Goal: Task Accomplishment & Management: Complete application form

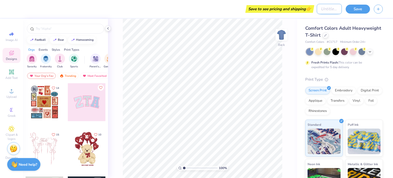
click at [327, 8] on input "Design Title" at bounding box center [329, 9] width 25 height 10
type input "Test"
click at [359, 9] on button "Save" at bounding box center [358, 8] width 24 height 9
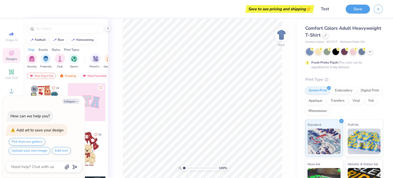
click at [8, 53] on div "Designs" at bounding box center [12, 55] width 18 height 15
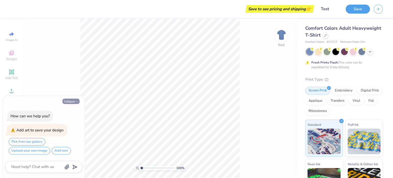
click at [74, 102] on button "Collapse" at bounding box center [70, 101] width 17 height 5
type textarea "x"
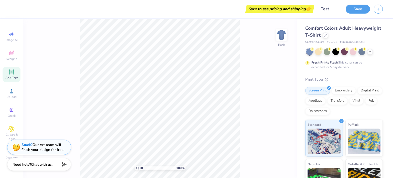
click at [10, 72] on icon at bounding box center [11, 72] width 4 height 4
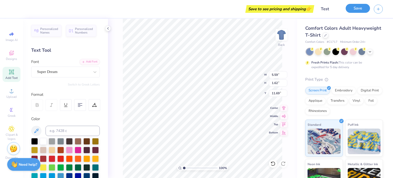
click at [356, 7] on button "Save" at bounding box center [358, 8] width 24 height 9
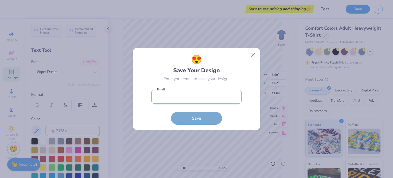
click at [204, 95] on input "email" at bounding box center [197, 97] width 90 height 14
type input "[EMAIL_ADDRESS][DOMAIN_NAME]"
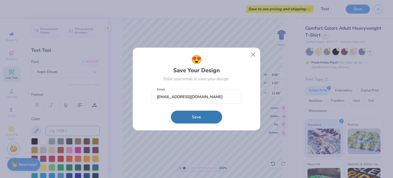
click at [202, 116] on button "Save" at bounding box center [196, 117] width 51 height 13
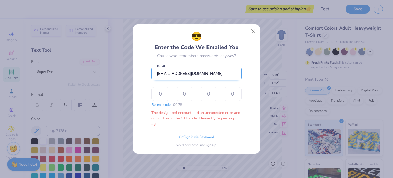
drag, startPoint x: 190, startPoint y: 70, endPoint x: 155, endPoint y: 73, distance: 35.2
click at [155, 73] on input "[EMAIL_ADDRESS][DOMAIN_NAME]" at bounding box center [197, 74] width 90 height 14
type input "[EMAIL_ADDRESS][DOMAIN_NAME]"
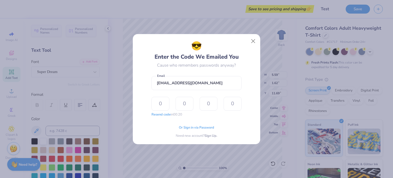
click at [261, 52] on div "😎 Enter the Code We Emailed You Cause who remembers passwords anyway? [EMAIL_AD…" at bounding box center [196, 89] width 393 height 178
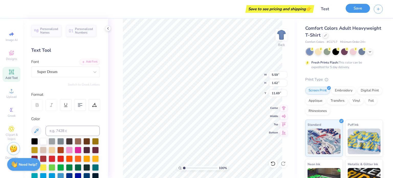
click at [352, 8] on button "Save" at bounding box center [358, 8] width 24 height 9
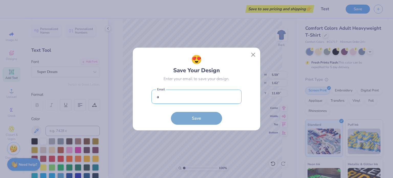
click at [203, 92] on input "a" at bounding box center [197, 97] width 90 height 14
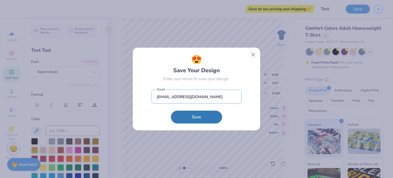
type input "[EMAIL_ADDRESS][DOMAIN_NAME]"
click at [209, 118] on button "Save" at bounding box center [196, 117] width 51 height 13
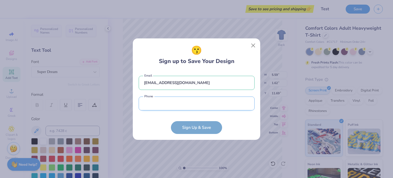
click at [171, 103] on input "tel" at bounding box center [197, 104] width 116 height 14
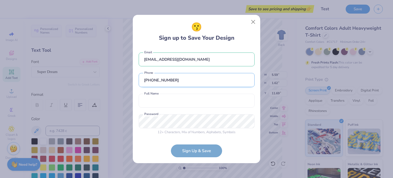
scroll to position [1, 0]
type input "[PHONE_NUMBER]"
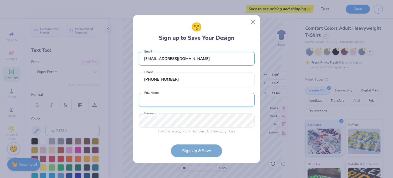
click at [168, 101] on input "text" at bounding box center [197, 100] width 116 height 14
type input "Hello [PERSON_NAME]"
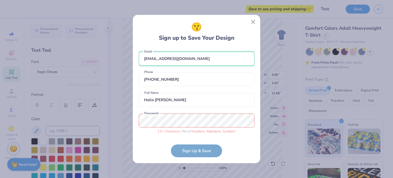
click at [205, 58] on input "[EMAIL_ADDRESS][DOMAIN_NAME]" at bounding box center [197, 59] width 116 height 14
click at [199, 69] on div "[EMAIL_ADDRESS][DOMAIN_NAME] Email [PHONE_NUMBER] Phone Hello [PERSON_NAME] Ful…" at bounding box center [197, 91] width 116 height 89
drag, startPoint x: 210, startPoint y: 60, endPoint x: 142, endPoint y: 59, distance: 68.4
click at [142, 59] on input "[EMAIL_ADDRESS][DOMAIN_NAME]" at bounding box center [197, 59] width 116 height 14
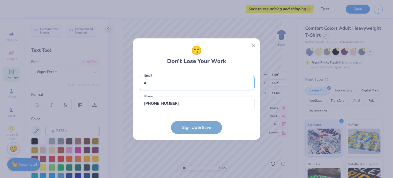
scroll to position [0, 0]
type input "abced@[EMAIL_ADDRESS][DOMAIN_NAME]"
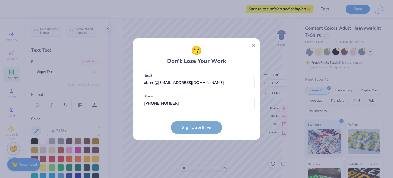
click at [157, 63] on div "😗 Don’t Lose Your Work" at bounding box center [197, 55] width 116 height 22
click at [192, 104] on input "[PHONE_NUMBER]" at bounding box center [197, 104] width 116 height 14
click at [201, 91] on div "abced@[EMAIL_ADDRESS][DOMAIN_NAME] Email must be a valid email Email [PHONE_NUM…" at bounding box center [197, 92] width 116 height 42
click at [204, 84] on input "abced@[EMAIL_ADDRESS][DOMAIN_NAME]" at bounding box center [197, 83] width 116 height 14
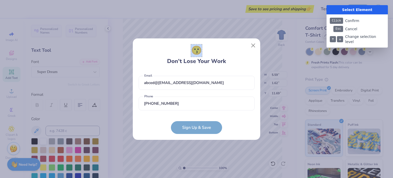
click at [195, 56] on div at bounding box center [196, 89] width 393 height 178
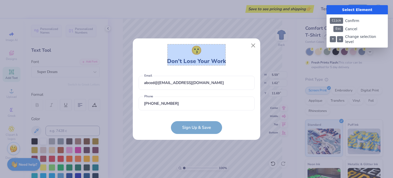
click at [197, 59] on div at bounding box center [196, 89] width 393 height 178
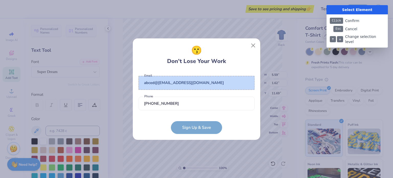
click at [198, 84] on div at bounding box center [196, 89] width 393 height 178
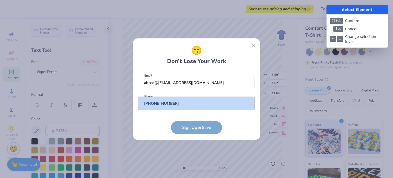
click at [179, 103] on div at bounding box center [196, 89] width 393 height 178
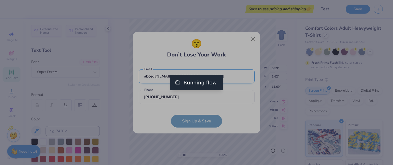
click at [197, 48] on span "😗" at bounding box center [196, 43] width 11 height 13
click at [197, 76] on input "abced@[EMAIL_ADDRESS][DOMAIN_NAME]" at bounding box center [197, 76] width 116 height 14
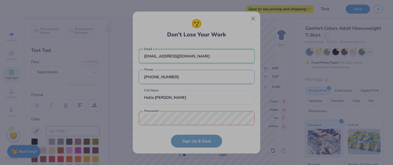
type input "[EMAIL_ADDRESS][DOMAIN_NAME]"
click at [197, 77] on input "[PHONE_NUMBER]" at bounding box center [197, 77] width 116 height 14
click at [197, 28] on span "😗" at bounding box center [196, 23] width 11 height 13
click at [197, 56] on input "[EMAIL_ADDRESS][DOMAIN_NAME]" at bounding box center [197, 56] width 116 height 14
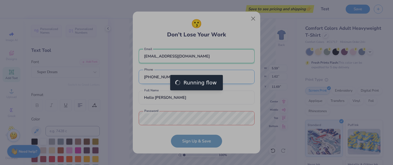
type input "[EMAIL_ADDRESS][DOMAIN_NAME]"
click at [197, 77] on input "[PHONE_NUMBER]" at bounding box center [197, 77] width 116 height 14
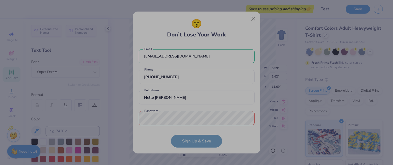
click at [197, 28] on span "😗" at bounding box center [196, 23] width 11 height 13
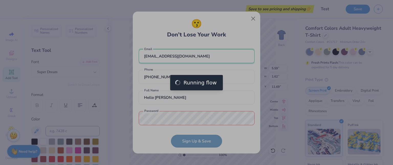
click at [197, 56] on input "[EMAIL_ADDRESS][DOMAIN_NAME]" at bounding box center [197, 56] width 116 height 14
type input "[EMAIL_ADDRESS][DOMAIN_NAME]"
click at [197, 77] on input "[PHONE_NUMBER]" at bounding box center [197, 77] width 116 height 14
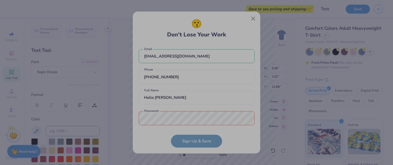
click at [197, 28] on span "😗" at bounding box center [196, 23] width 11 height 13
click at [197, 56] on input "[EMAIL_ADDRESS][DOMAIN_NAME]" at bounding box center [197, 56] width 116 height 14
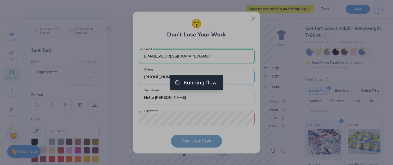
type input "[EMAIL_ADDRESS][DOMAIN_NAME]"
click at [197, 77] on input "[PHONE_NUMBER]" at bounding box center [197, 77] width 116 height 14
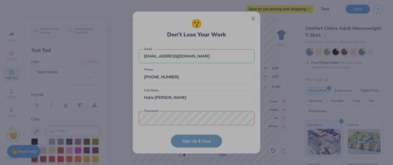
click at [197, 28] on span "😗" at bounding box center [196, 23] width 11 height 13
click at [197, 56] on input "[EMAIL_ADDRESS][DOMAIN_NAME]" at bounding box center [197, 56] width 116 height 14
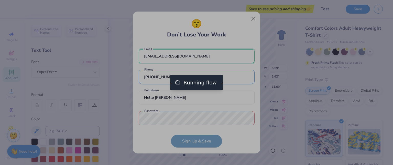
type input "[EMAIL_ADDRESS][DOMAIN_NAME]"
click at [197, 77] on input "[PHONE_NUMBER]" at bounding box center [197, 77] width 116 height 14
click at [197, 28] on span "😗" at bounding box center [196, 23] width 11 height 13
click at [197, 56] on input "[EMAIL_ADDRESS][DOMAIN_NAME]" at bounding box center [197, 56] width 116 height 14
type input "[EMAIL_ADDRESS][DOMAIN_NAME]"
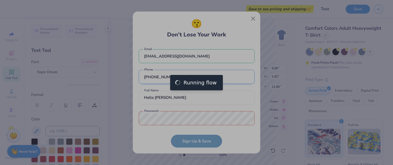
click at [197, 77] on input "[PHONE_NUMBER]" at bounding box center [197, 77] width 116 height 14
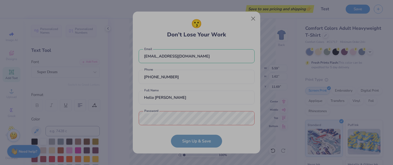
click at [197, 28] on span "😗" at bounding box center [196, 23] width 11 height 13
click at [197, 56] on input "[EMAIL_ADDRESS][DOMAIN_NAME]" at bounding box center [197, 56] width 116 height 14
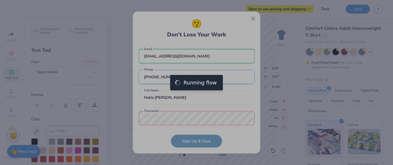
type input "[EMAIL_ADDRESS][DOMAIN_NAME]"
click at [197, 77] on input "[PHONE_NUMBER]" at bounding box center [197, 77] width 116 height 14
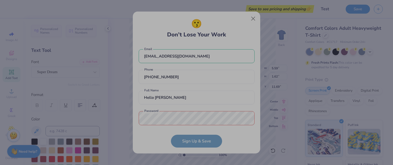
click at [197, 28] on span "😗" at bounding box center [196, 23] width 11 height 13
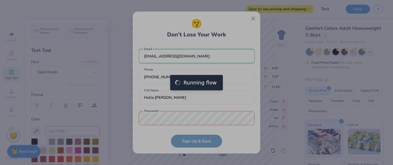
click at [197, 56] on input "[EMAIL_ADDRESS][DOMAIN_NAME]" at bounding box center [197, 56] width 116 height 14
type input "[EMAIL_ADDRESS][DOMAIN_NAME]"
click at [197, 77] on input "[PHONE_NUMBER]" at bounding box center [197, 77] width 116 height 14
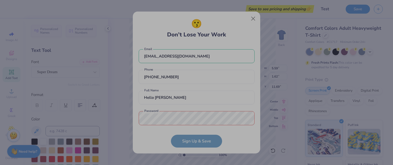
click at [197, 28] on span "😗" at bounding box center [196, 23] width 11 height 13
click at [197, 56] on input "[EMAIL_ADDRESS][DOMAIN_NAME]" at bounding box center [197, 56] width 116 height 14
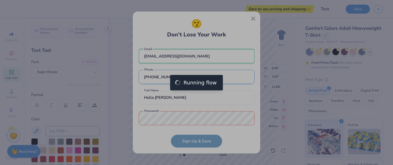
type input "[EMAIL_ADDRESS][DOMAIN_NAME]"
click at [197, 77] on input "[PHONE_NUMBER]" at bounding box center [197, 77] width 116 height 14
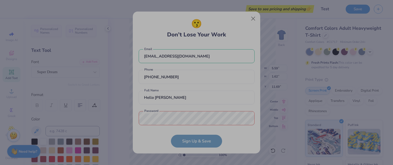
click at [197, 28] on span "😗" at bounding box center [196, 23] width 11 height 13
click at [197, 56] on input "[EMAIL_ADDRESS][DOMAIN_NAME]" at bounding box center [197, 56] width 116 height 14
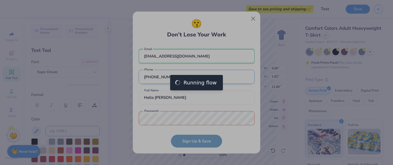
type input "[EMAIL_ADDRESS][DOMAIN_NAME]"
click at [197, 77] on input "[PHONE_NUMBER]" at bounding box center [197, 77] width 116 height 14
click at [197, 28] on span "😗" at bounding box center [196, 23] width 11 height 13
click at [197, 56] on input "[EMAIL_ADDRESS][DOMAIN_NAME]" at bounding box center [197, 56] width 116 height 14
type input "[EMAIL_ADDRESS][DOMAIN_NAME]"
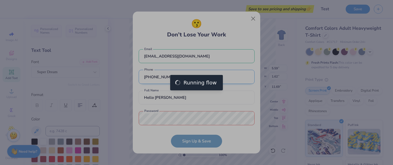
click at [197, 77] on input "[PHONE_NUMBER]" at bounding box center [197, 77] width 116 height 14
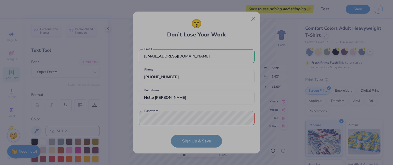
click at [197, 28] on span "😗" at bounding box center [196, 23] width 11 height 13
click at [197, 56] on input "[EMAIL_ADDRESS][DOMAIN_NAME]" at bounding box center [197, 56] width 116 height 14
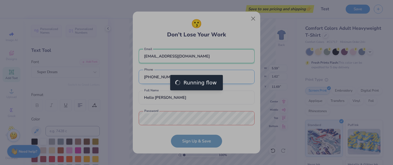
type input "[EMAIL_ADDRESS][DOMAIN_NAME]"
click at [197, 77] on input "[PHONE_NUMBER]" at bounding box center [197, 77] width 116 height 14
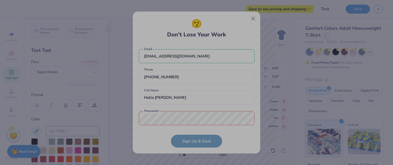
click at [197, 28] on span "😗" at bounding box center [196, 23] width 11 height 13
click at [197, 56] on input "[EMAIL_ADDRESS][DOMAIN_NAME]" at bounding box center [197, 56] width 116 height 14
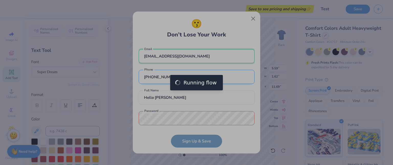
type input "[EMAIL_ADDRESS][DOMAIN_NAME]"
click at [197, 77] on input "[PHONE_NUMBER]" at bounding box center [197, 77] width 116 height 14
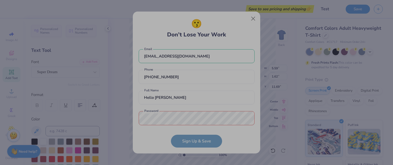
click at [197, 28] on span "😗" at bounding box center [196, 23] width 11 height 13
click at [197, 56] on input "[EMAIL_ADDRESS][DOMAIN_NAME]" at bounding box center [197, 56] width 116 height 14
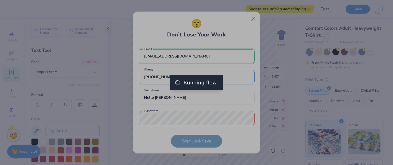
type input "[EMAIL_ADDRESS][DOMAIN_NAME]"
click at [197, 77] on input "[PHONE_NUMBER]" at bounding box center [197, 77] width 116 height 14
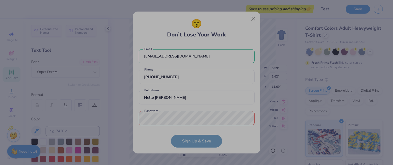
click at [197, 28] on span "😗" at bounding box center [196, 23] width 11 height 13
click at [197, 56] on input "[EMAIL_ADDRESS][DOMAIN_NAME]" at bounding box center [197, 56] width 116 height 14
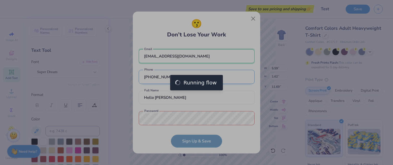
type input "[EMAIL_ADDRESS][DOMAIN_NAME]"
click at [197, 77] on input "[PHONE_NUMBER]" at bounding box center [197, 77] width 116 height 14
click at [197, 28] on span "😗" at bounding box center [196, 23] width 11 height 13
click at [197, 56] on input "[EMAIL_ADDRESS][DOMAIN_NAME]" at bounding box center [197, 56] width 116 height 14
type input "[EMAIL_ADDRESS][DOMAIN_NAME]"
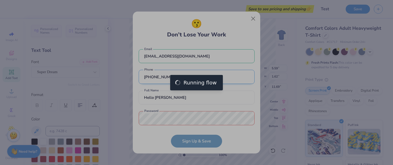
click at [197, 77] on input "[PHONE_NUMBER]" at bounding box center [197, 77] width 116 height 14
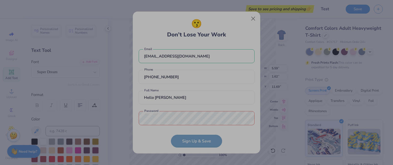
click at [197, 28] on span "😗" at bounding box center [196, 23] width 11 height 13
click at [197, 56] on input "[EMAIL_ADDRESS][DOMAIN_NAME]" at bounding box center [197, 56] width 116 height 14
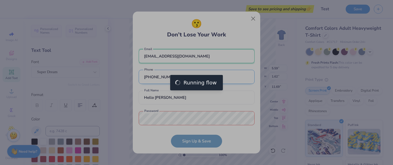
type input "[EMAIL_ADDRESS][DOMAIN_NAME]"
click at [197, 77] on input "[PHONE_NUMBER]" at bounding box center [197, 77] width 116 height 14
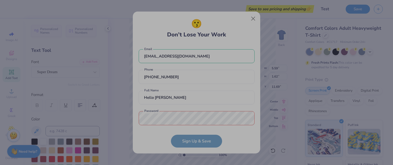
click at [197, 28] on span "😗" at bounding box center [196, 23] width 11 height 13
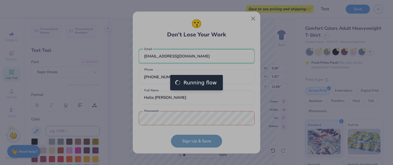
click at [197, 56] on input "[EMAIL_ADDRESS][DOMAIN_NAME]" at bounding box center [197, 56] width 116 height 14
type input "[EMAIL_ADDRESS][DOMAIN_NAME]"
click at [197, 77] on input "[PHONE_NUMBER]" at bounding box center [197, 77] width 116 height 14
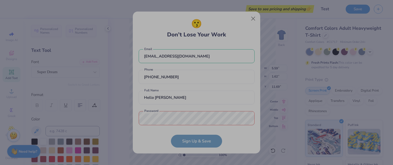
click at [197, 28] on span "😗" at bounding box center [196, 23] width 11 height 13
click at [197, 56] on input "[EMAIL_ADDRESS][DOMAIN_NAME]" at bounding box center [197, 56] width 116 height 14
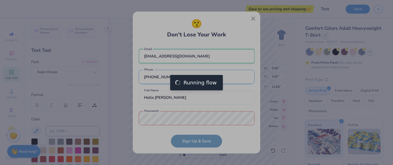
type input "[EMAIL_ADDRESS][DOMAIN_NAME]"
click at [197, 77] on input "[PHONE_NUMBER]" at bounding box center [197, 77] width 116 height 14
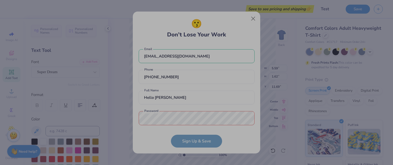
click at [197, 28] on span "😗" at bounding box center [196, 23] width 11 height 13
click at [197, 56] on input "[EMAIL_ADDRESS][DOMAIN_NAME]" at bounding box center [197, 56] width 116 height 14
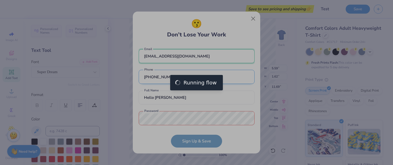
type input "[EMAIL_ADDRESS][DOMAIN_NAME]"
click at [197, 77] on input "[PHONE_NUMBER]" at bounding box center [197, 77] width 116 height 14
